Goal: Information Seeking & Learning: Learn about a topic

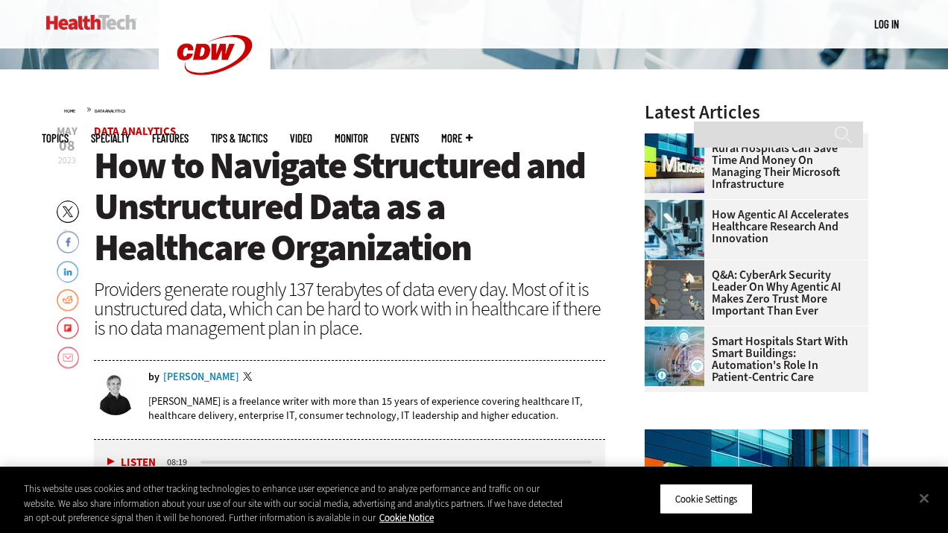
scroll to position [395, 0]
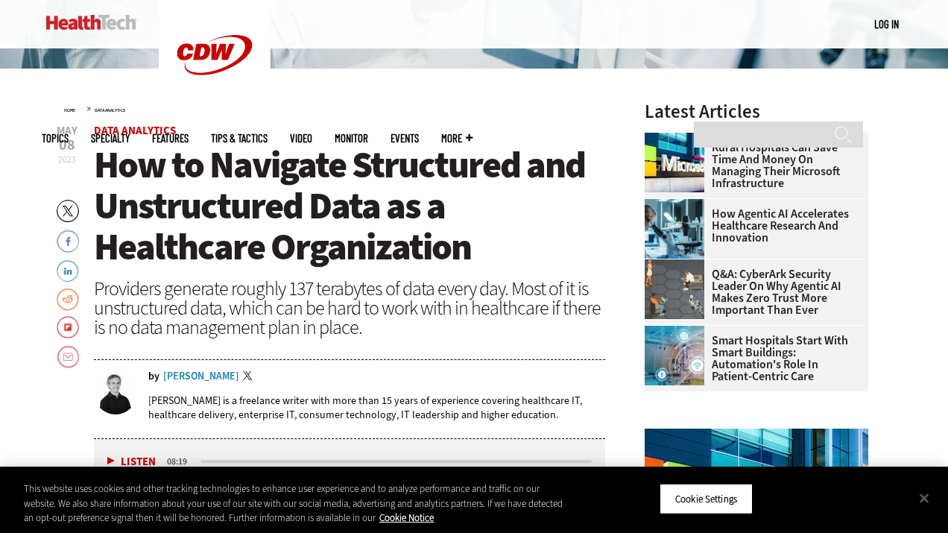
click at [523, 230] on h1 "How to Navigate Structured and Unstructured Data as a Healthcare Organization" at bounding box center [349, 206] width 511 height 123
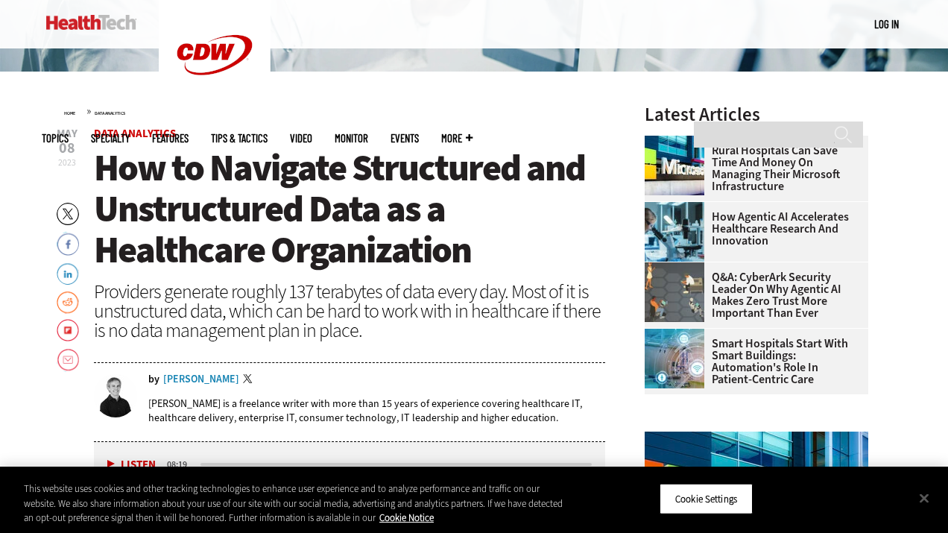
drag, startPoint x: 455, startPoint y: 90, endPoint x: 437, endPoint y: 99, distance: 20.0
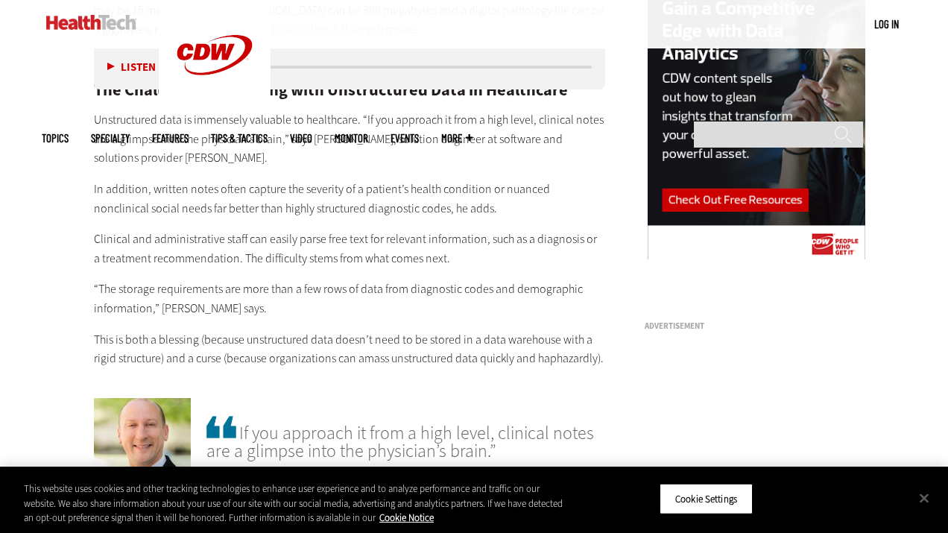
scroll to position [1535, 0]
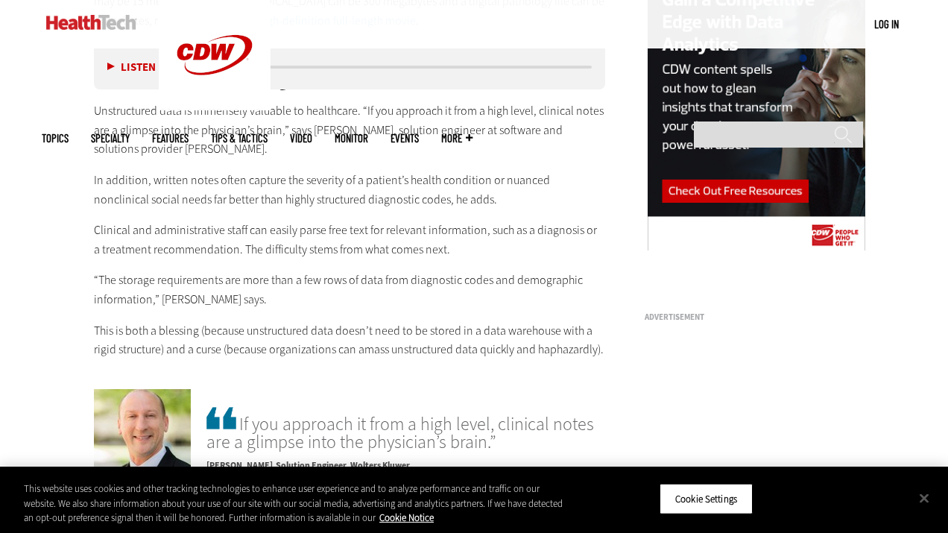
click at [517, 333] on p "This is both a blessing (because unstructured data doesn’t need to be stored in…" at bounding box center [349, 340] width 511 height 38
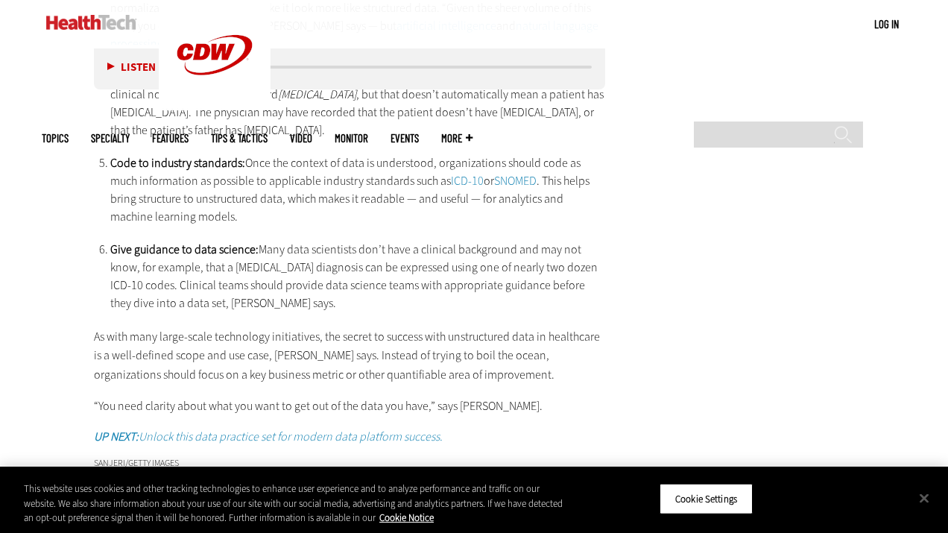
scroll to position [2841, 0]
